Goal: Transaction & Acquisition: Purchase product/service

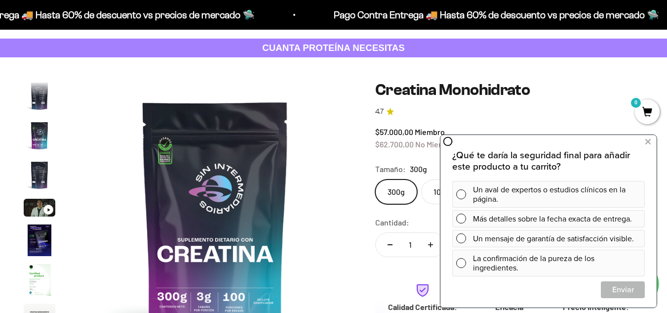
click at [166, 176] on img at bounding box center [215, 217] width 273 height 273
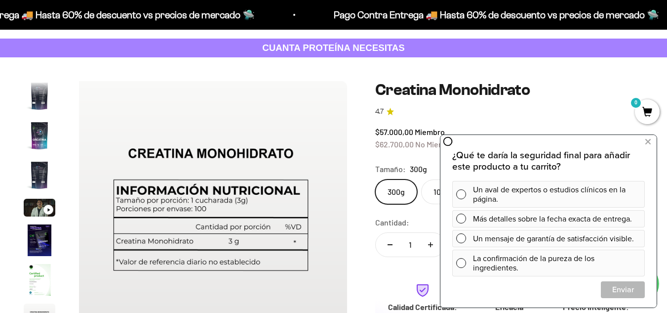
scroll to position [0, 1949]
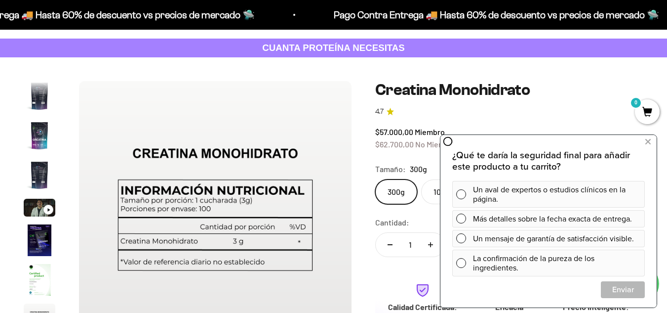
click at [335, 199] on img at bounding box center [215, 217] width 273 height 273
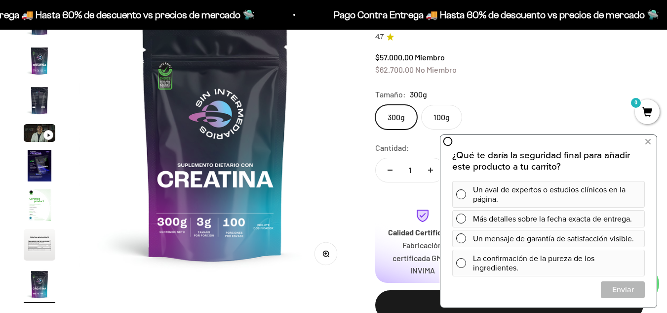
scroll to position [112, 0]
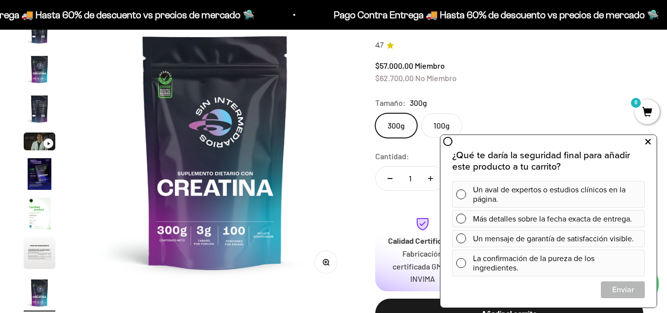
click at [649, 144] on icon at bounding box center [647, 141] width 5 height 13
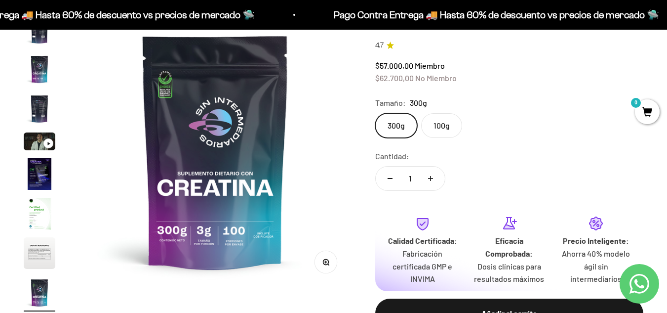
click at [444, 126] on label "100g" at bounding box center [441, 125] width 41 height 25
click at [375, 113] on input "100g" at bounding box center [375, 113] width 0 height 0
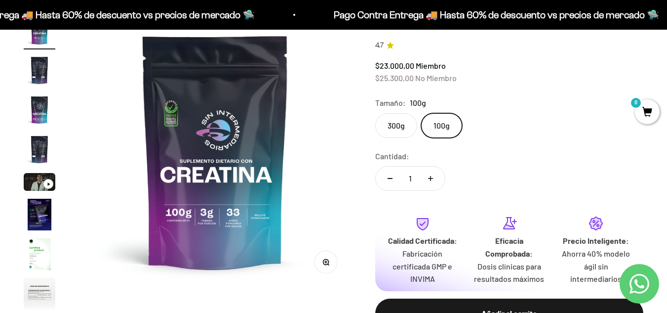
click at [395, 122] on label "300g" at bounding box center [396, 125] width 42 height 25
click at [375, 113] on input "300g" at bounding box center [375, 113] width 0 height 0
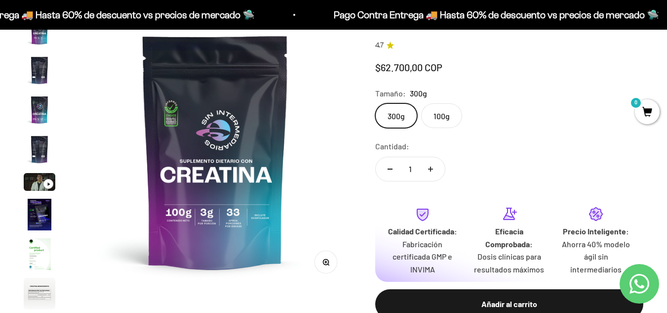
scroll to position [40, 0]
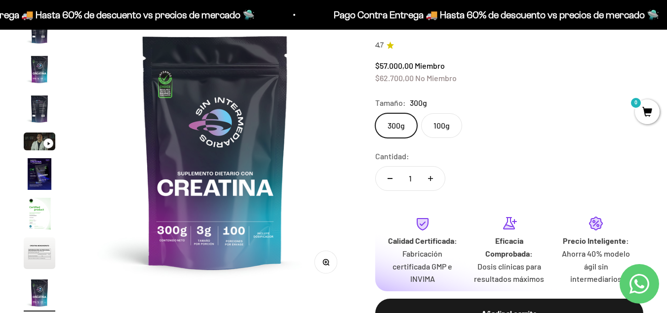
click at [495, 145] on safe-sticky "Creatina Monohidrato 4.7 $57.000,00 Miembro $62.700,00 No Miembro Calidad de lí…" at bounding box center [509, 199] width 268 height 368
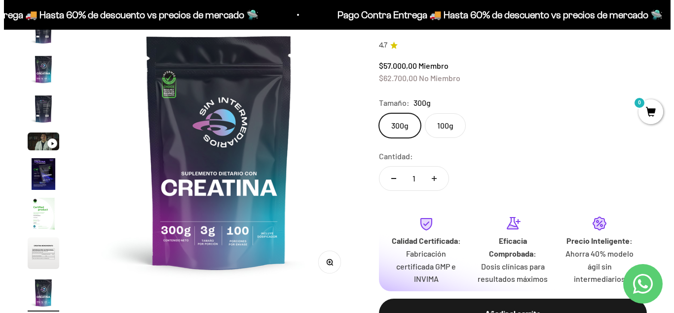
scroll to position [0, 0]
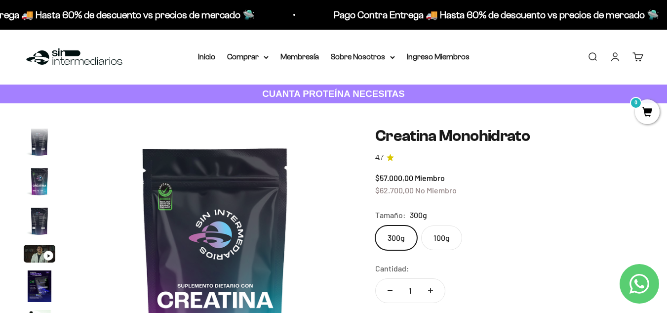
click at [640, 58] on link "Carrito 0" at bounding box center [638, 56] width 11 height 11
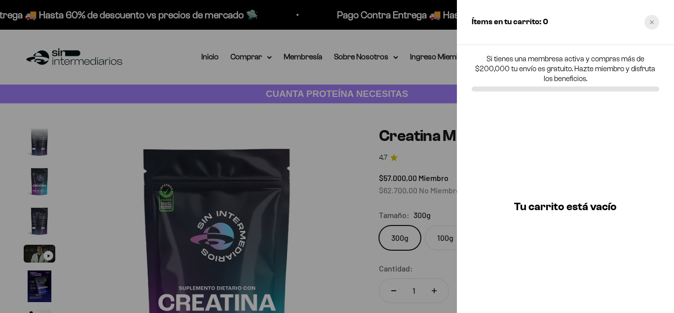
click at [650, 20] on icon "Close cart" at bounding box center [652, 22] width 5 height 5
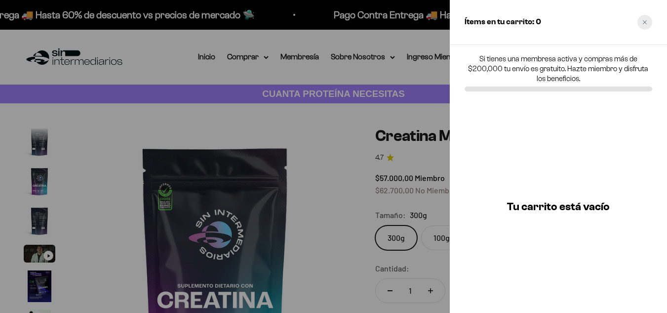
scroll to position [0, 2227]
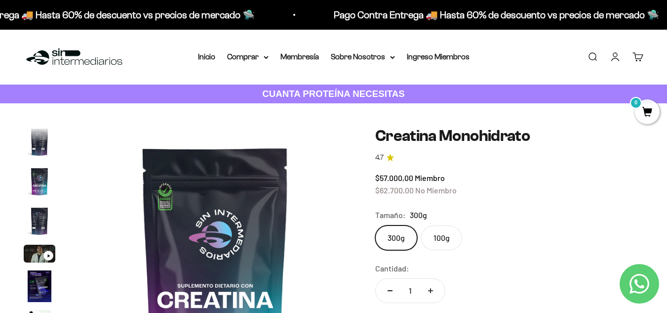
click at [611, 59] on link "Iniciar sesión" at bounding box center [615, 56] width 11 height 11
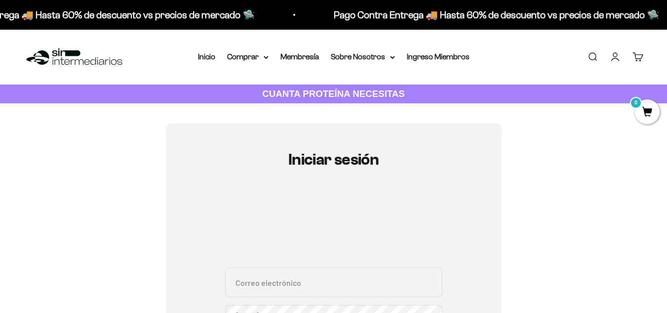
type input "sospitiaherrera@gmail.com"
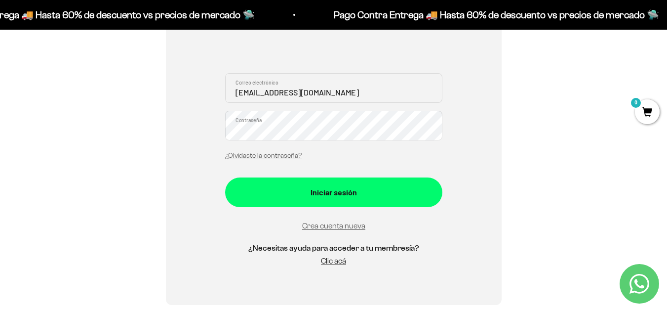
scroll to position [139, 0]
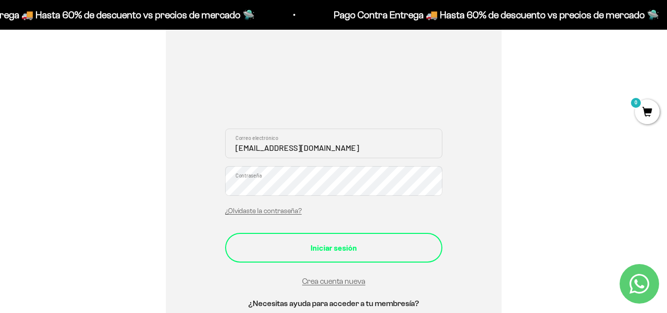
click at [322, 253] on div "Iniciar sesión" at bounding box center [334, 247] width 178 height 13
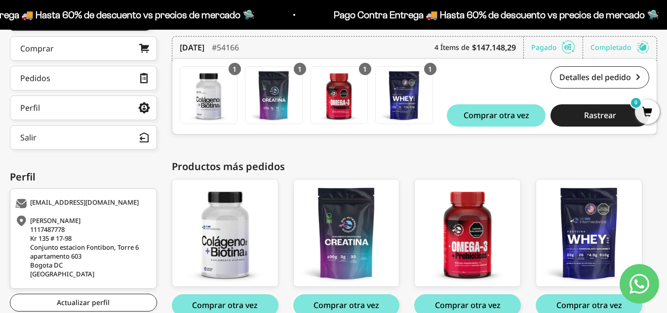
scroll to position [162, 0]
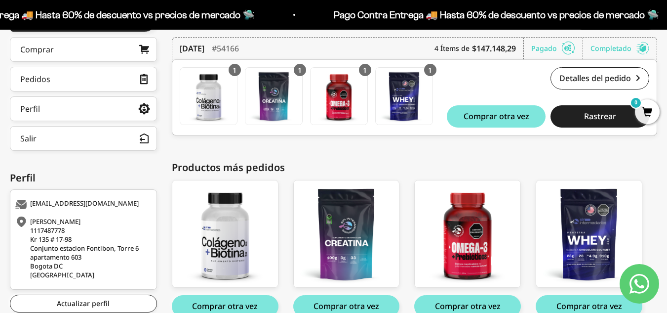
drag, startPoint x: 670, startPoint y: 95, endPoint x: 674, endPoint y: 185, distance: 90.4
click at [667, 185] on html "Ir al contenido Pago Contra Entrega 🚚 Hasta 60% de descuento vs precios de merc…" at bounding box center [333, 102] width 667 height 528
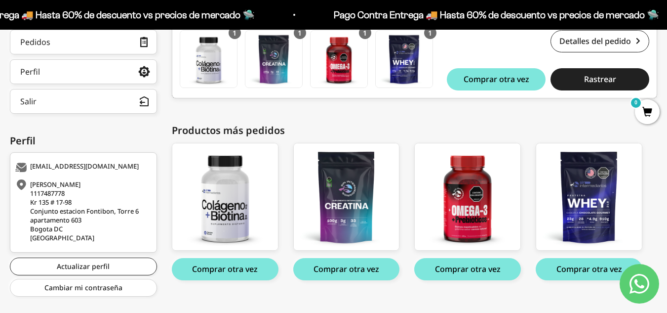
scroll to position [216, 0]
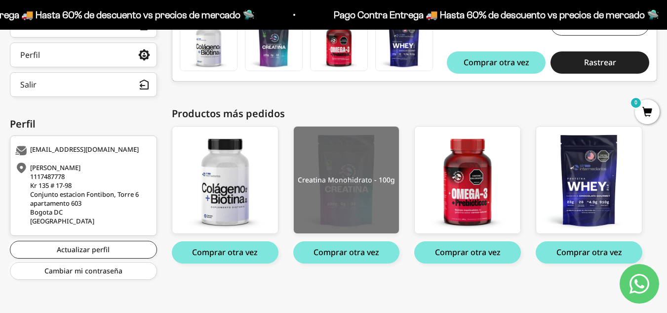
click at [359, 221] on img at bounding box center [347, 179] width 106 height 107
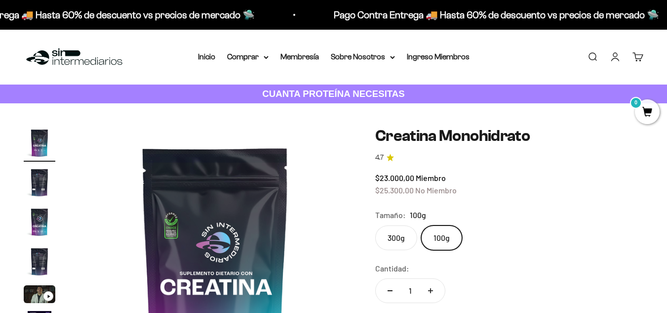
click at [393, 241] on label "300g" at bounding box center [396, 237] width 42 height 25
click at [375, 225] on input "300g" at bounding box center [375, 225] width 0 height 0
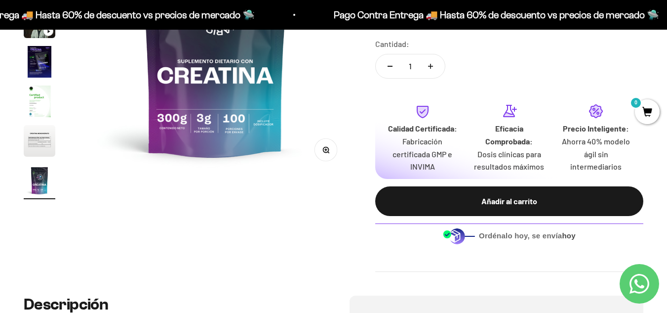
scroll to position [233, 0]
